Goal: Information Seeking & Learning: Learn about a topic

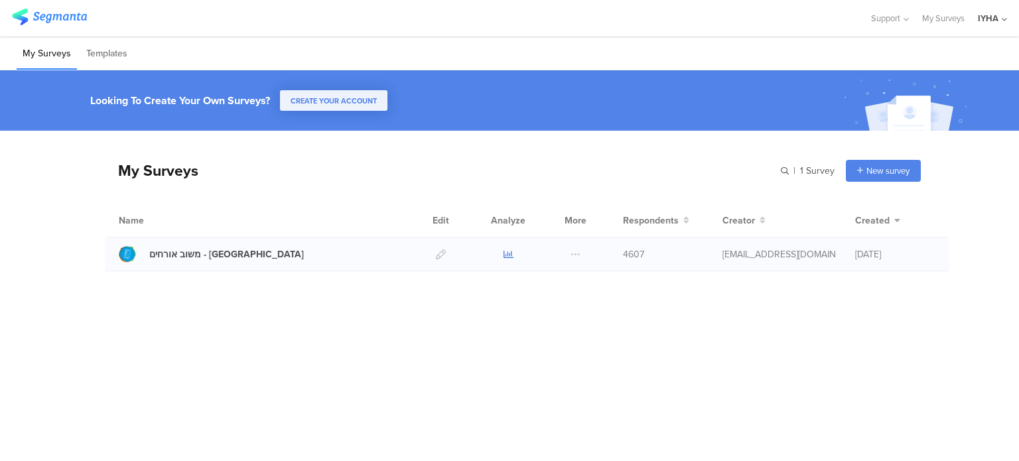
click at [508, 251] on icon at bounding box center [508, 254] width 10 height 10
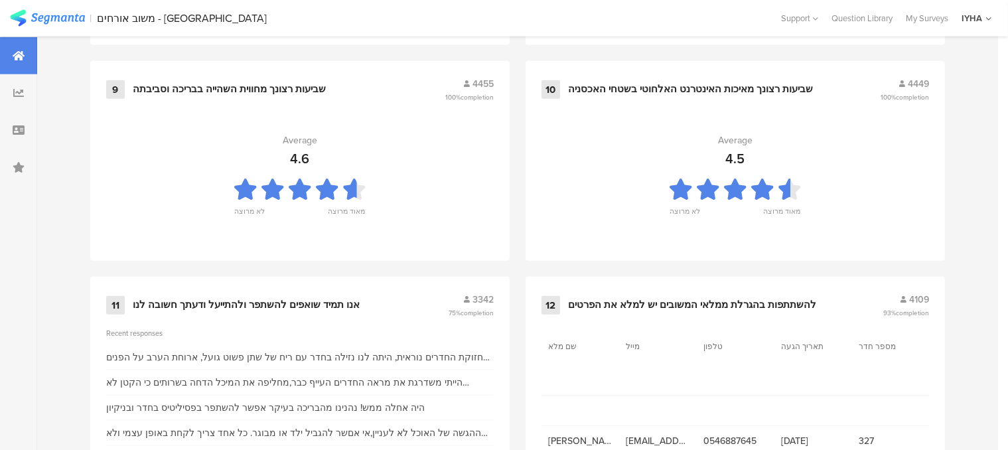
scroll to position [1491, 0]
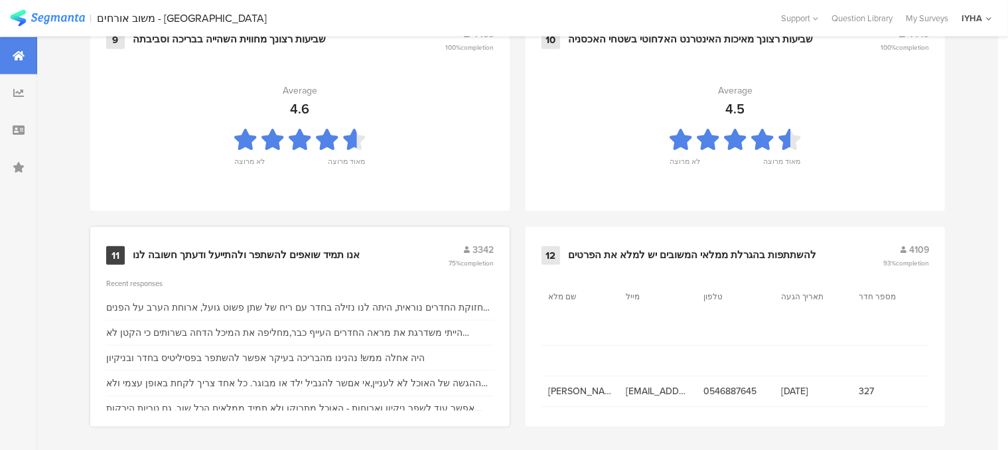
click at [241, 249] on div "אנו תמיד שואפים להשתפר ולהתייעל ודעתך חשובה לנו" at bounding box center [246, 255] width 227 height 13
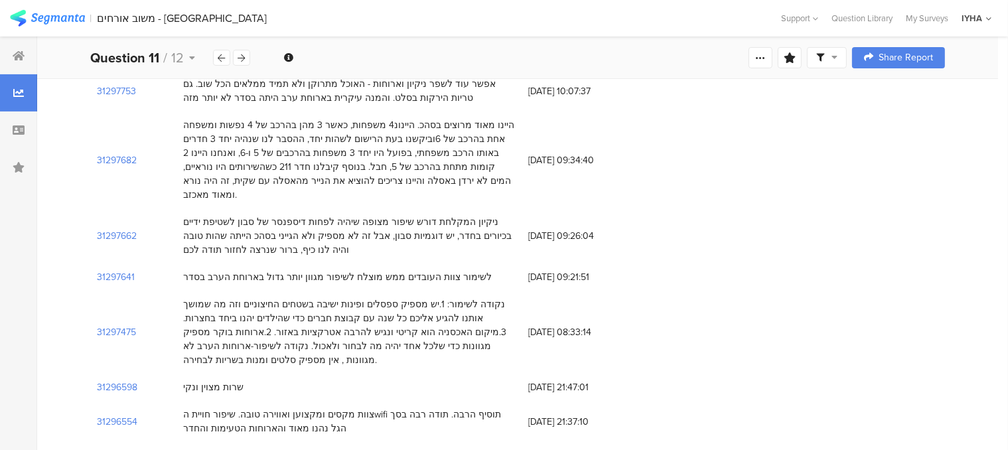
scroll to position [531, 0]
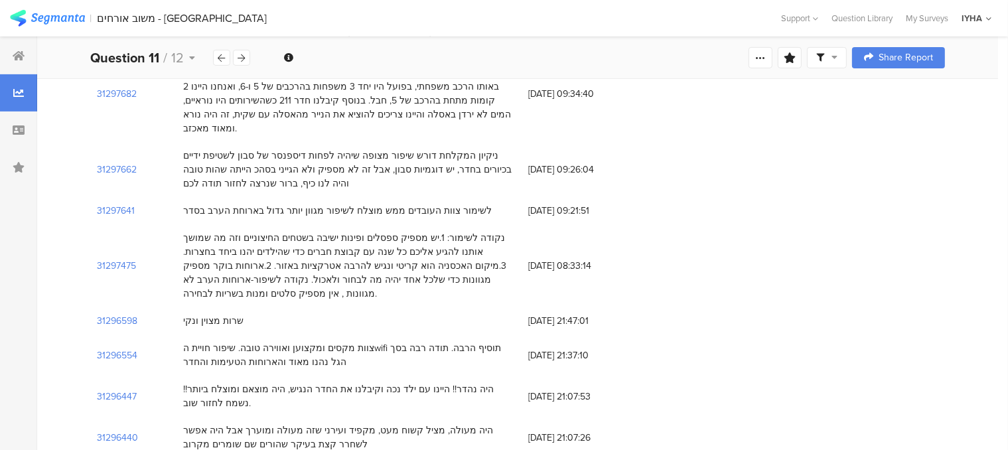
click at [358, 307] on div "שרות מצוין ונקי" at bounding box center [348, 320] width 345 height 27
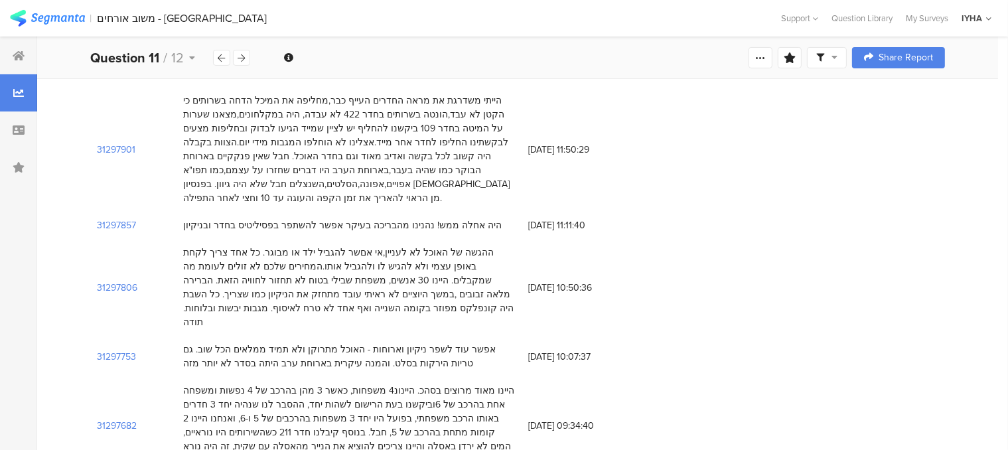
scroll to position [133, 0]
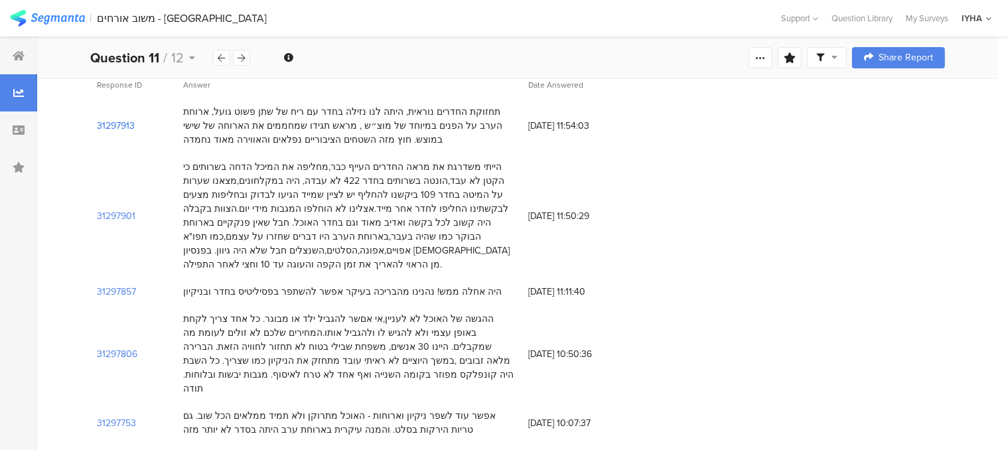
click at [125, 128] on section "31297913" at bounding box center [116, 126] width 38 height 14
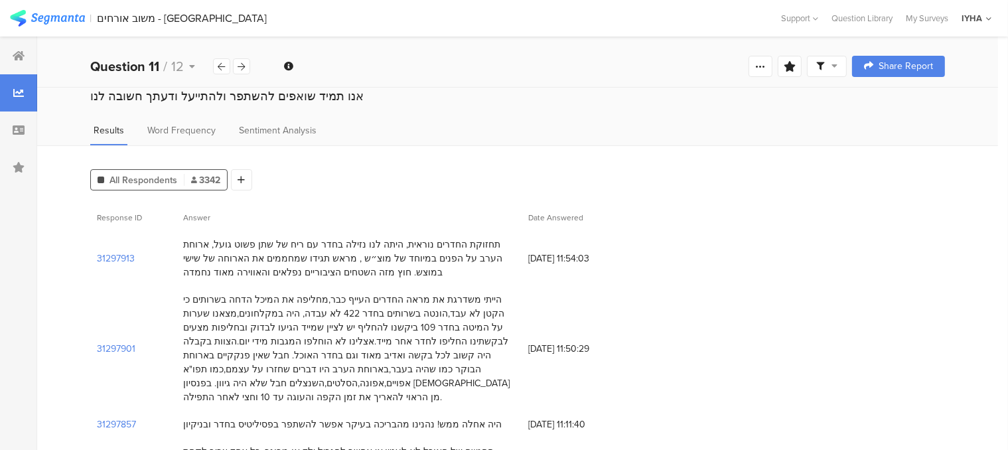
scroll to position [133, 0]
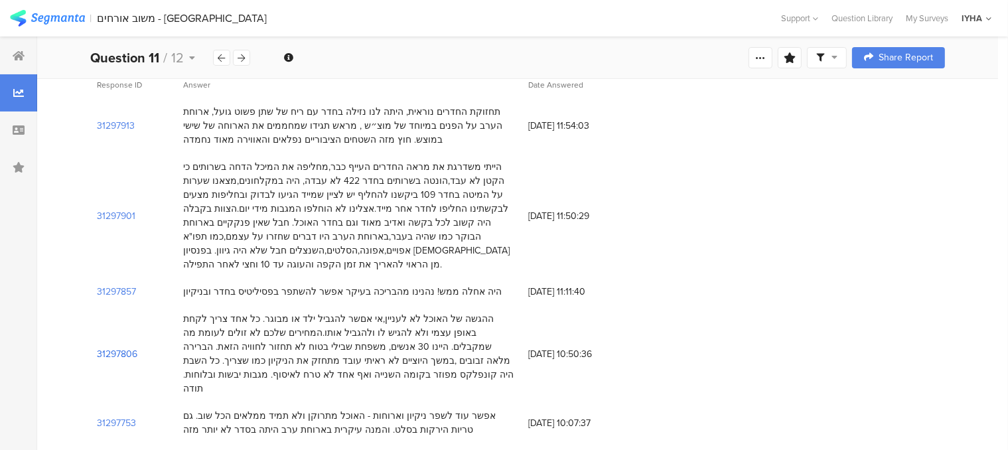
click at [110, 347] on section "31297806" at bounding box center [117, 354] width 40 height 14
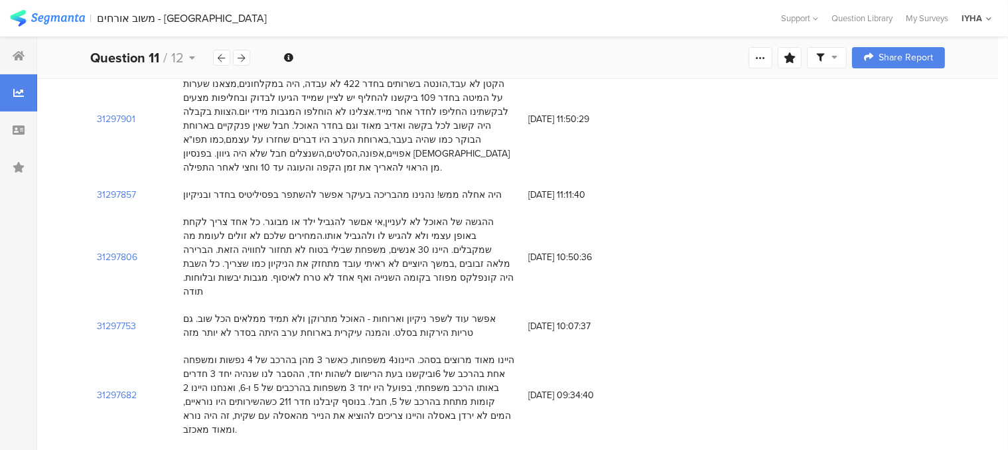
scroll to position [265, 0]
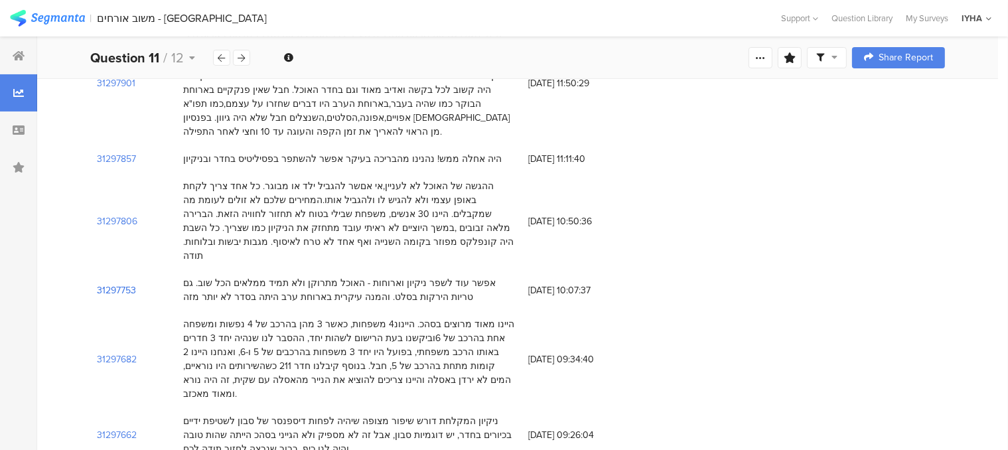
click at [120, 283] on section "31297753" at bounding box center [116, 290] width 39 height 14
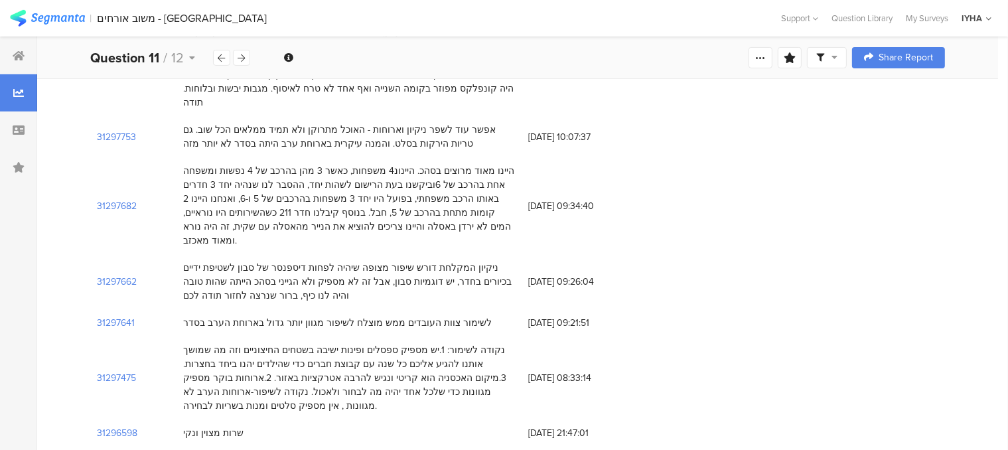
scroll to position [398, 0]
